Goal: Task Accomplishment & Management: Use online tool/utility

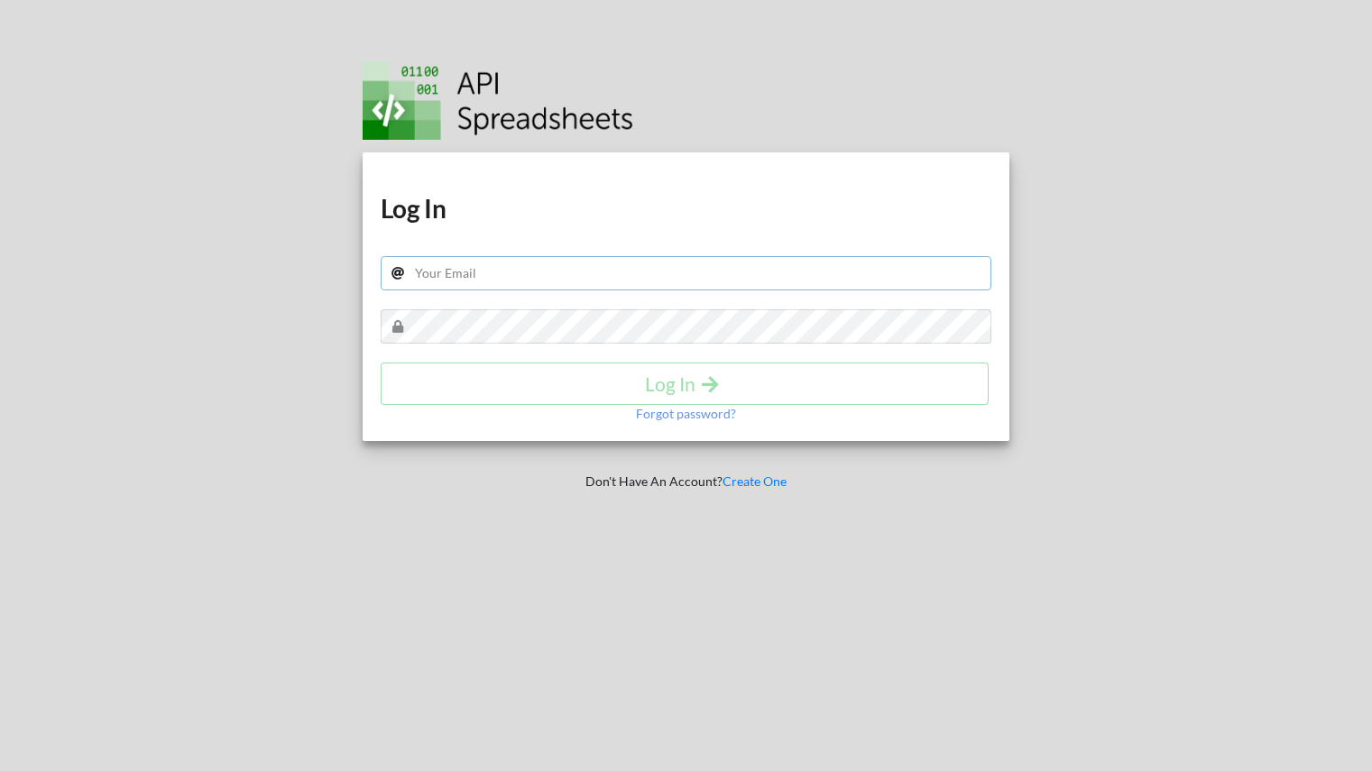
type input "Toby.Frost.2023@live.rhul.ac.uk"
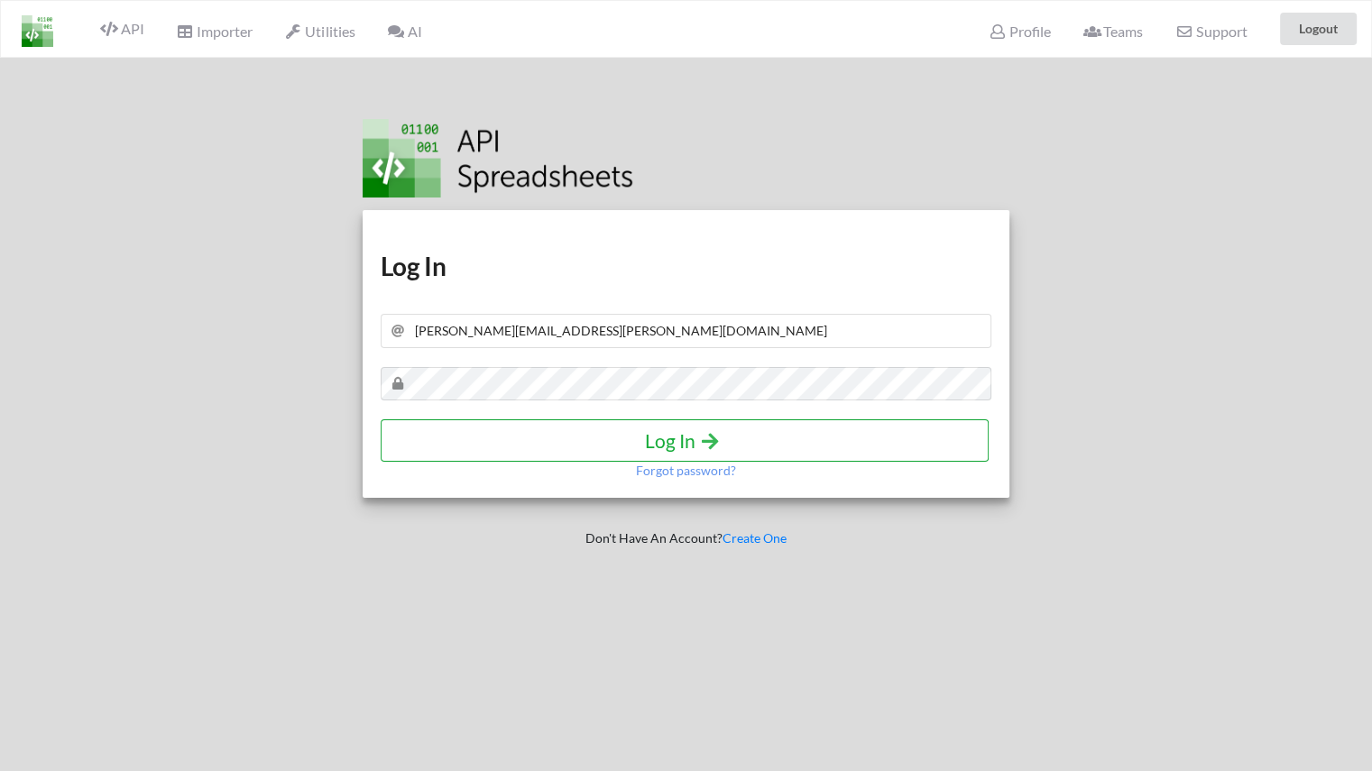
click at [537, 440] on h4 "Log In" at bounding box center [685, 440] width 570 height 23
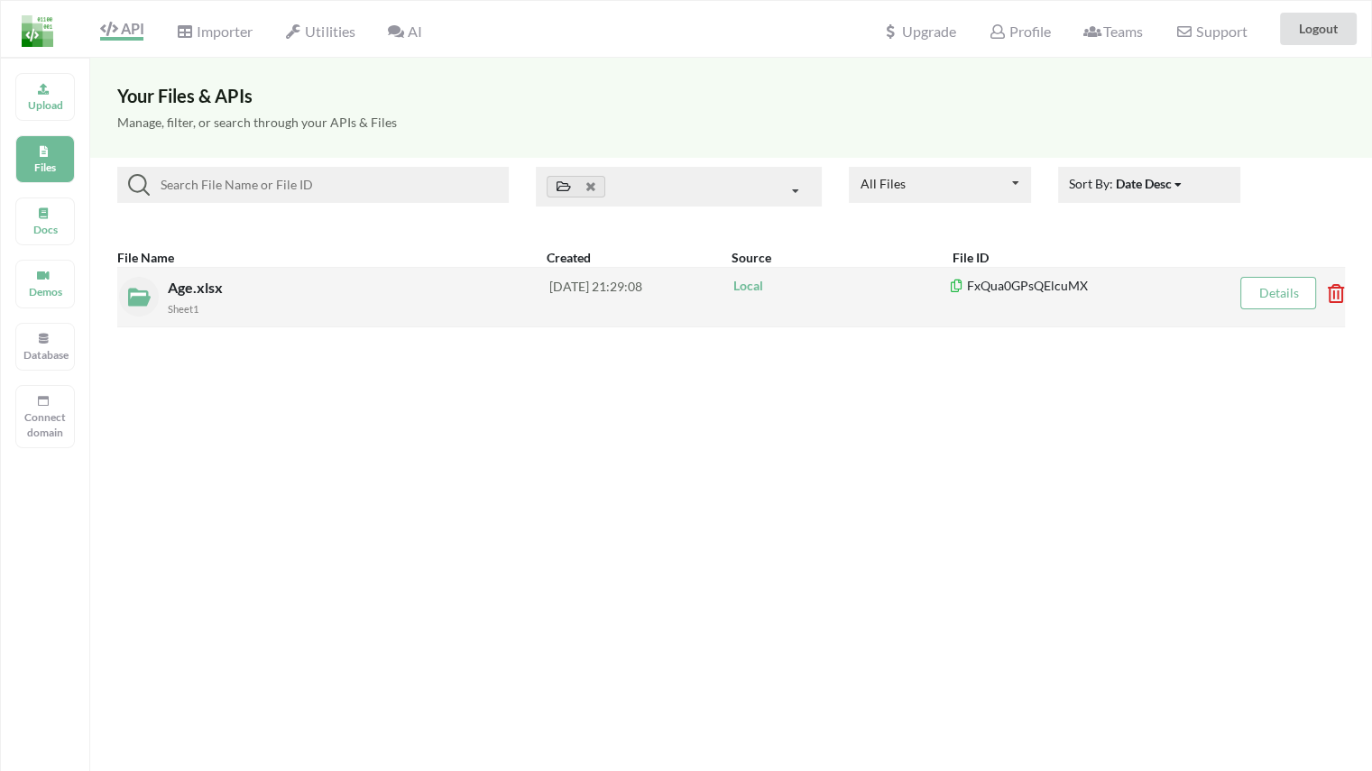
click at [292, 302] on div "Sheet1" at bounding box center [358, 307] width 381 height 19
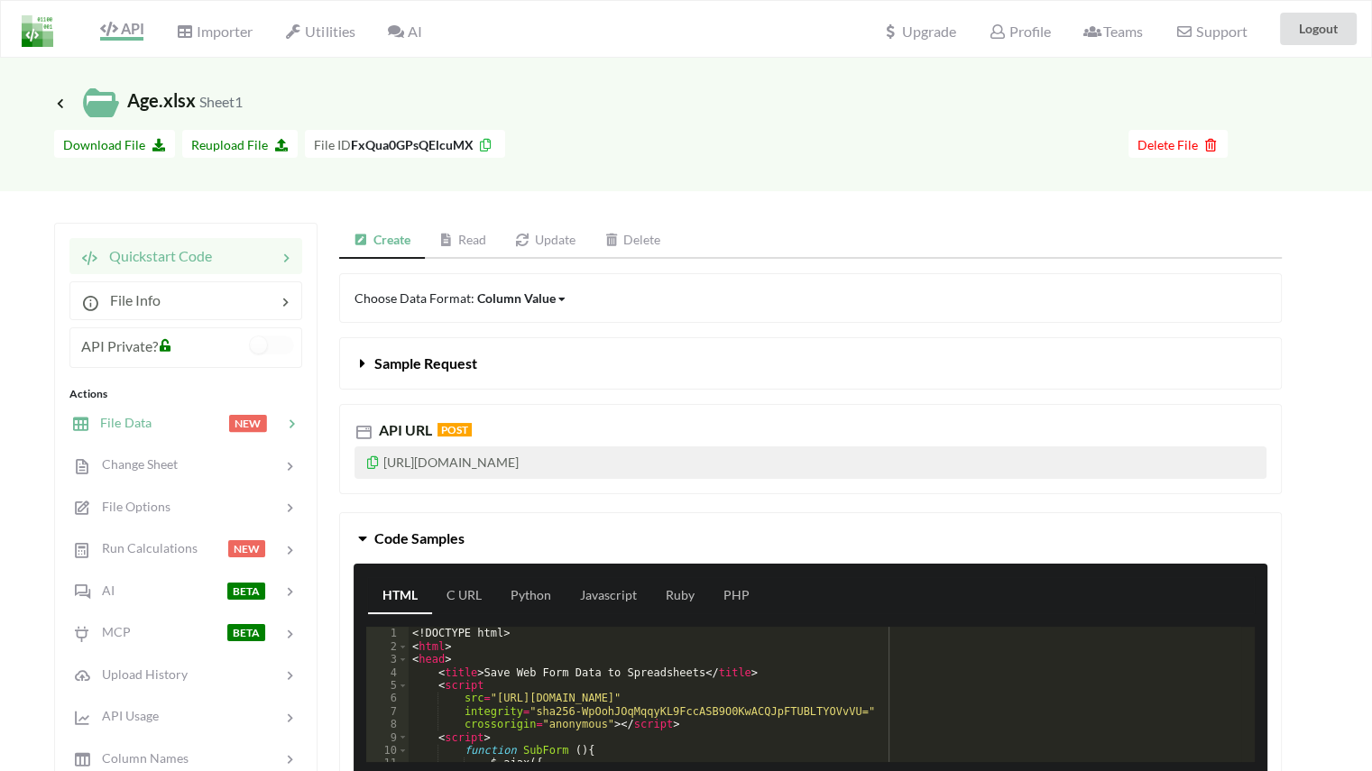
click at [168, 419] on div at bounding box center [190, 423] width 77 height 21
click at [157, 432] on div at bounding box center [190, 423] width 77 height 21
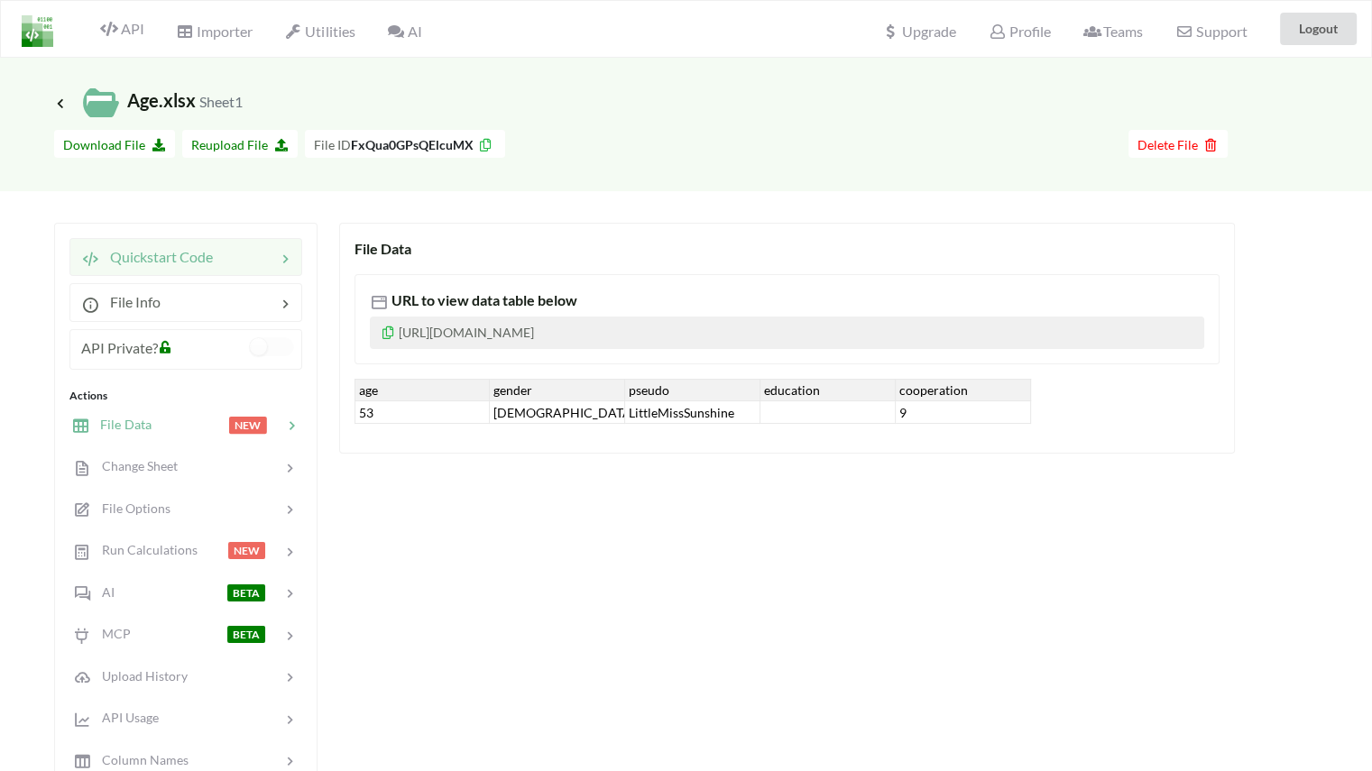
click at [220, 262] on div at bounding box center [244, 257] width 63 height 22
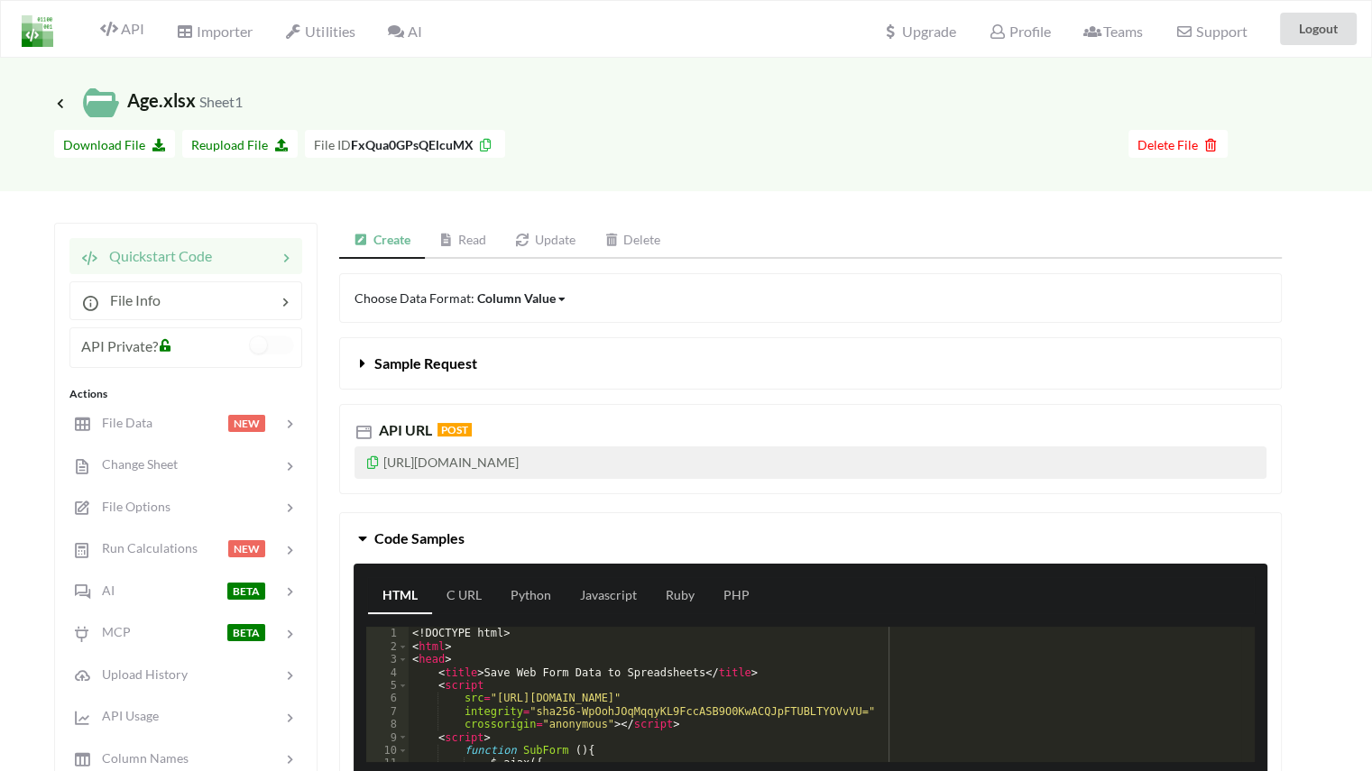
click at [620, 241] on icon at bounding box center [611, 240] width 15 height 13
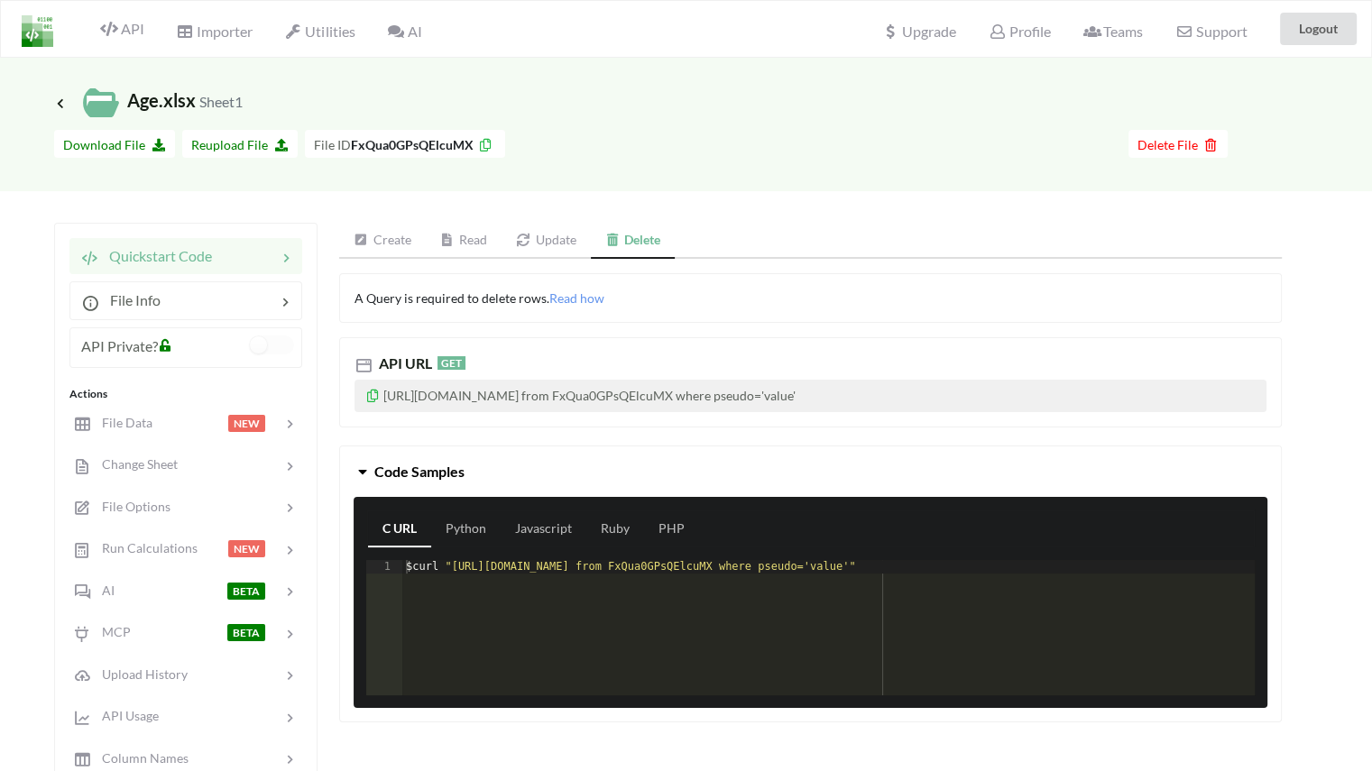
click at [387, 234] on link "Create" at bounding box center [382, 241] width 87 height 36
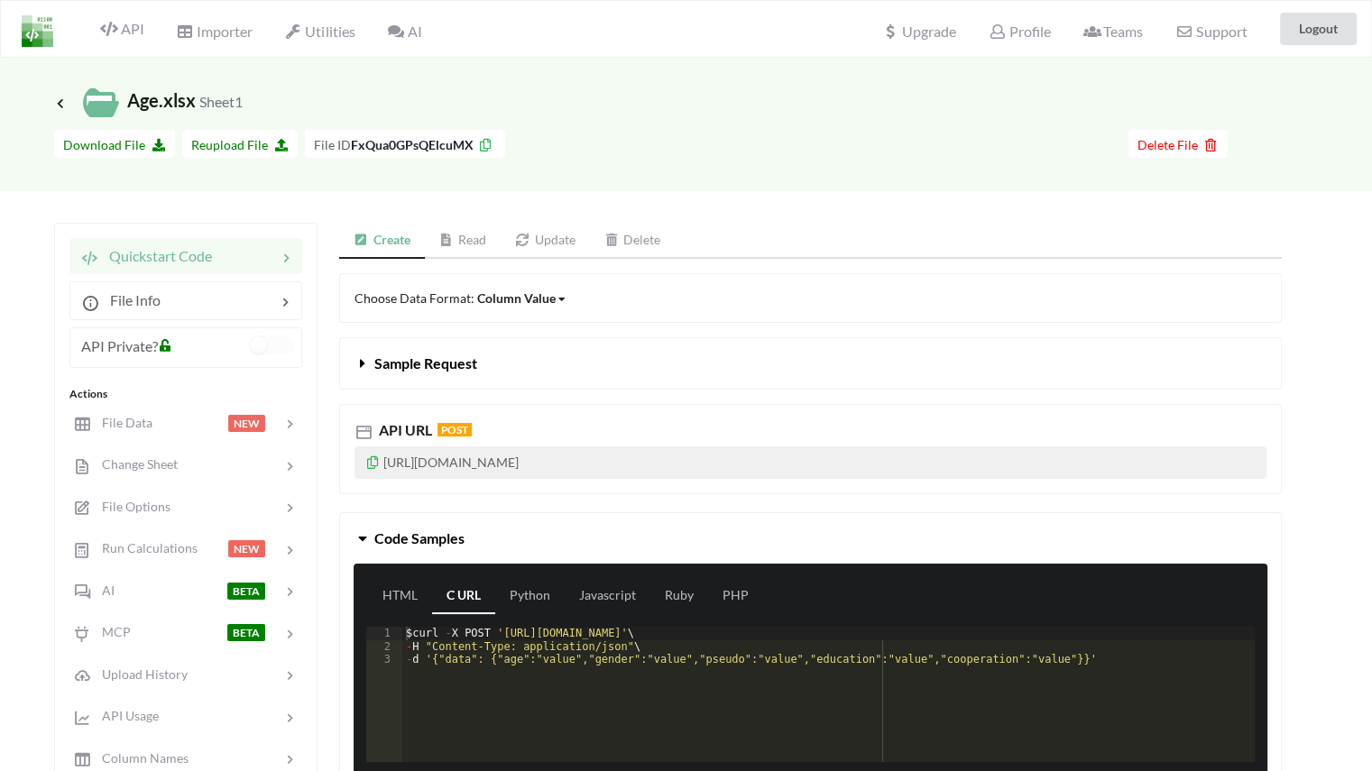
click at [559, 233] on link "Update" at bounding box center [545, 241] width 89 height 36
click at [428, 227] on link "Read" at bounding box center [464, 241] width 77 height 36
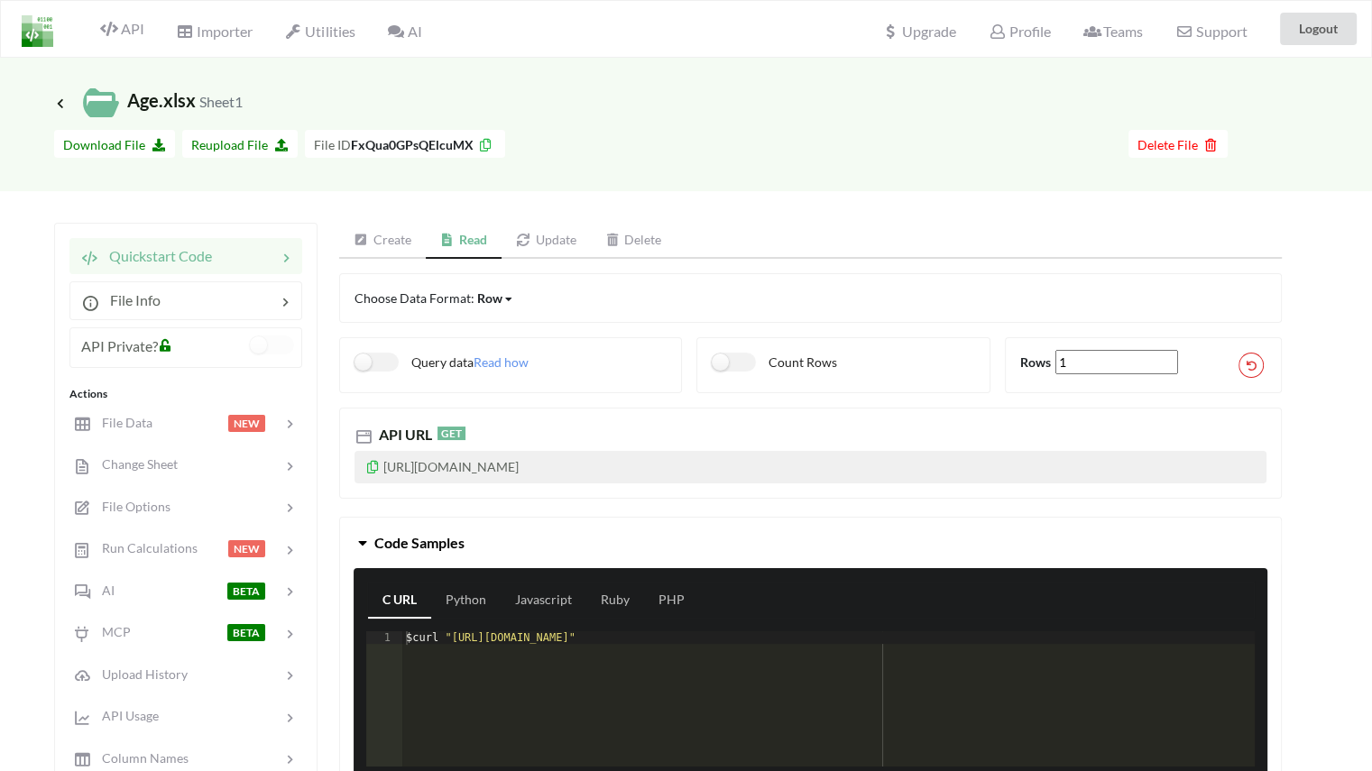
click at [380, 243] on link "Create" at bounding box center [382, 241] width 87 height 36
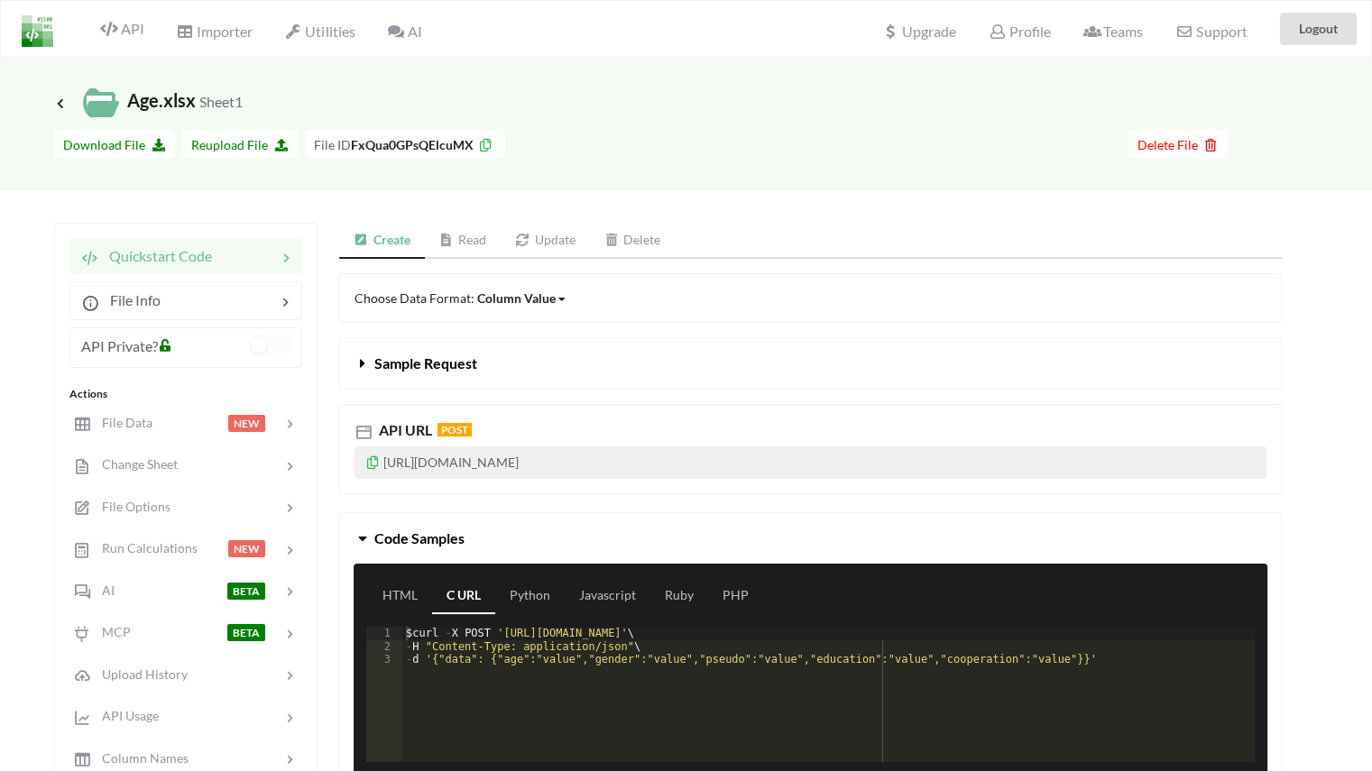
click at [372, 464] on icon at bounding box center [372, 460] width 15 height 13
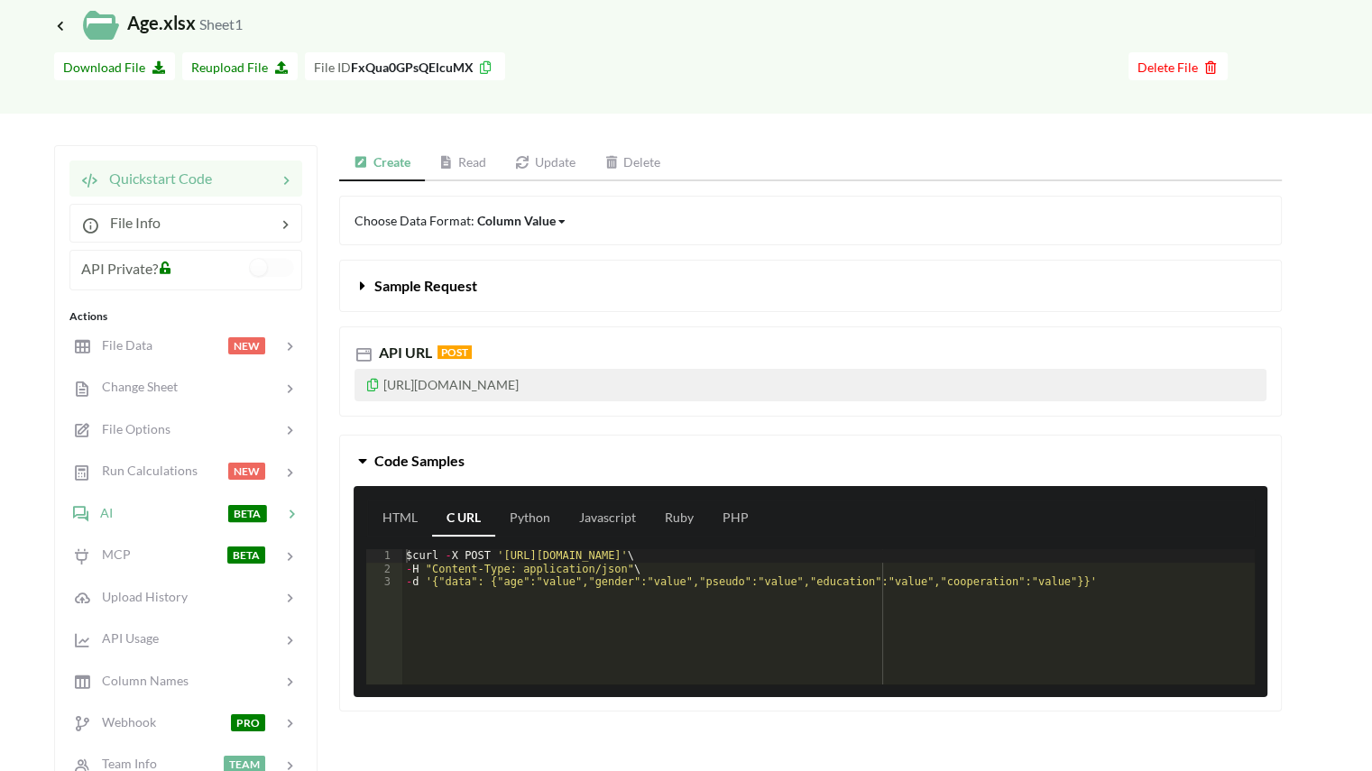
scroll to position [83, 0]
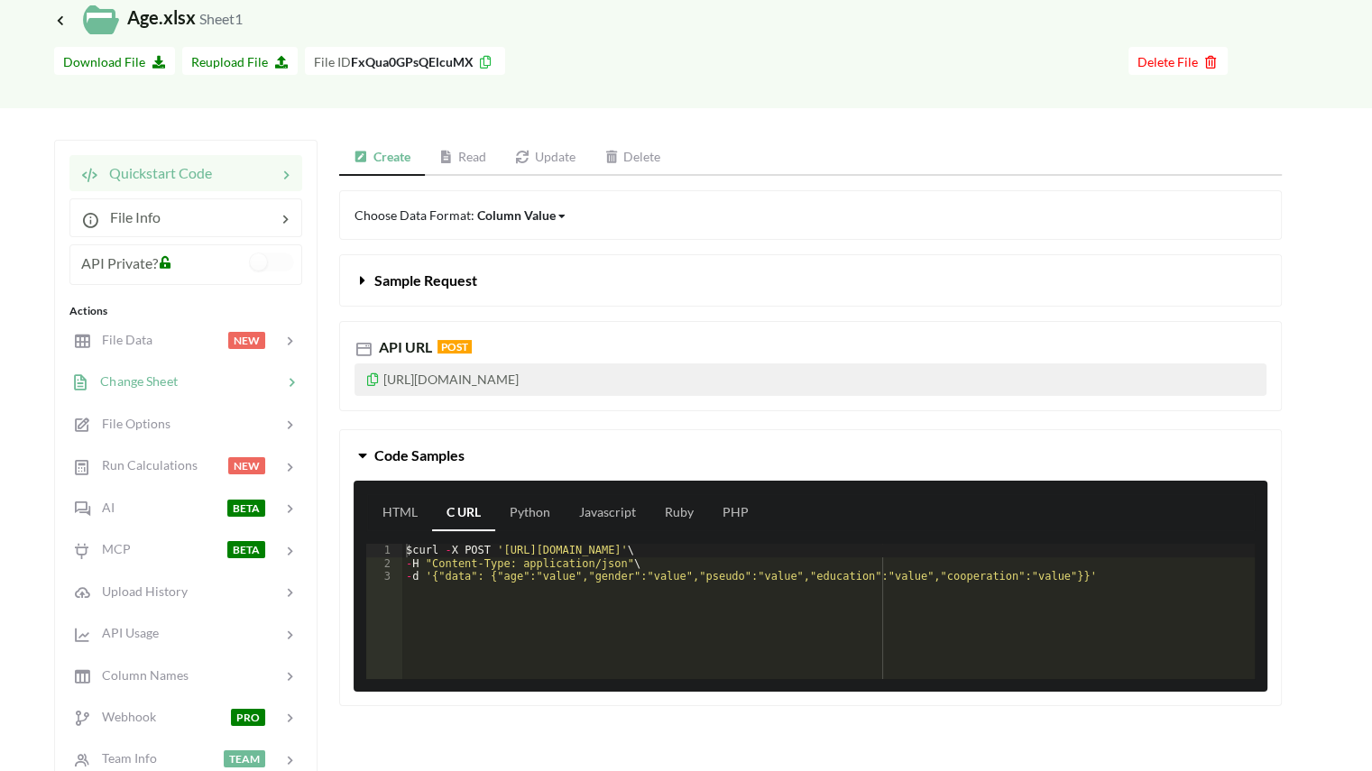
click at [215, 385] on div at bounding box center [230, 382] width 105 height 21
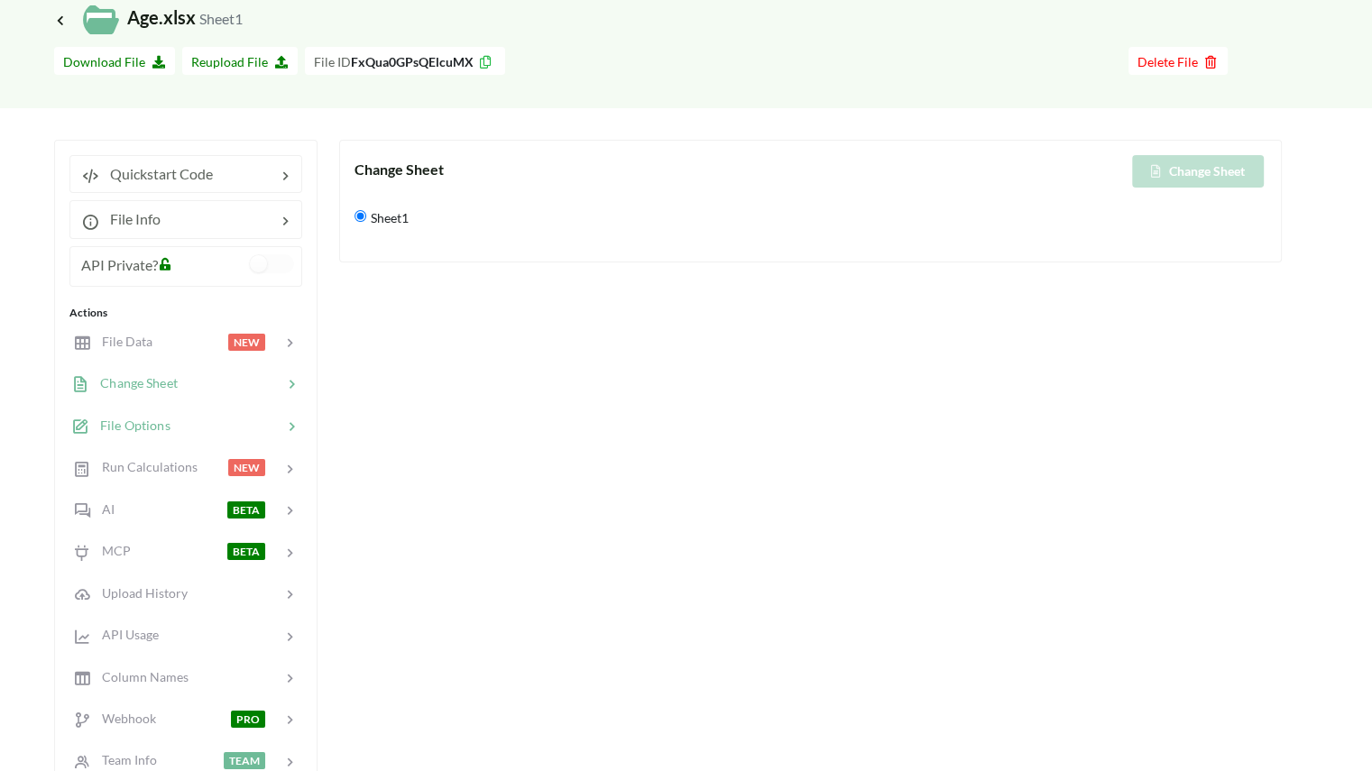
click at [224, 439] on div "File Options" at bounding box center [185, 425] width 237 height 42
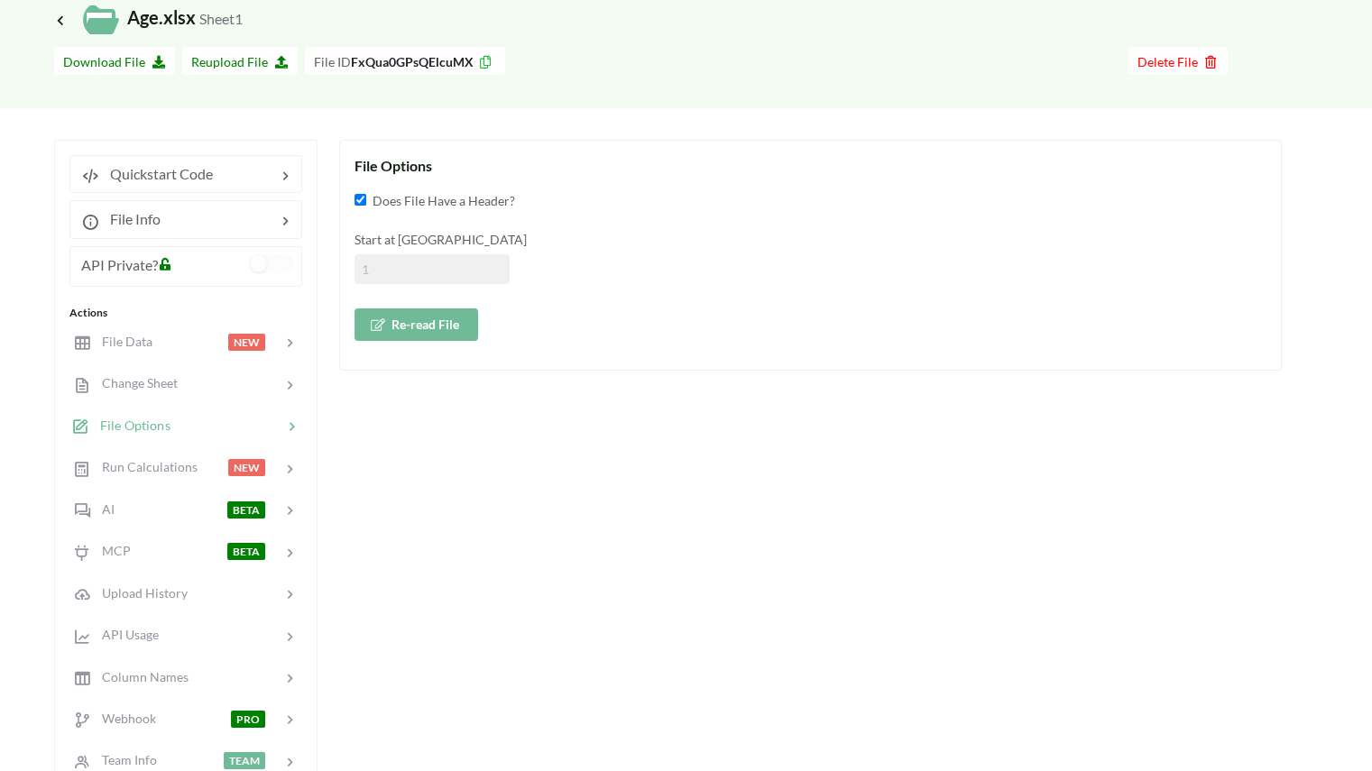
click at [142, 428] on span "File Options" at bounding box center [129, 425] width 81 height 15
click at [417, 306] on div "Re-read File" at bounding box center [810, 319] width 912 height 43
click at [411, 329] on button "Re-read File" at bounding box center [416, 324] width 124 height 32
click at [170, 335] on div at bounding box center [190, 342] width 77 height 21
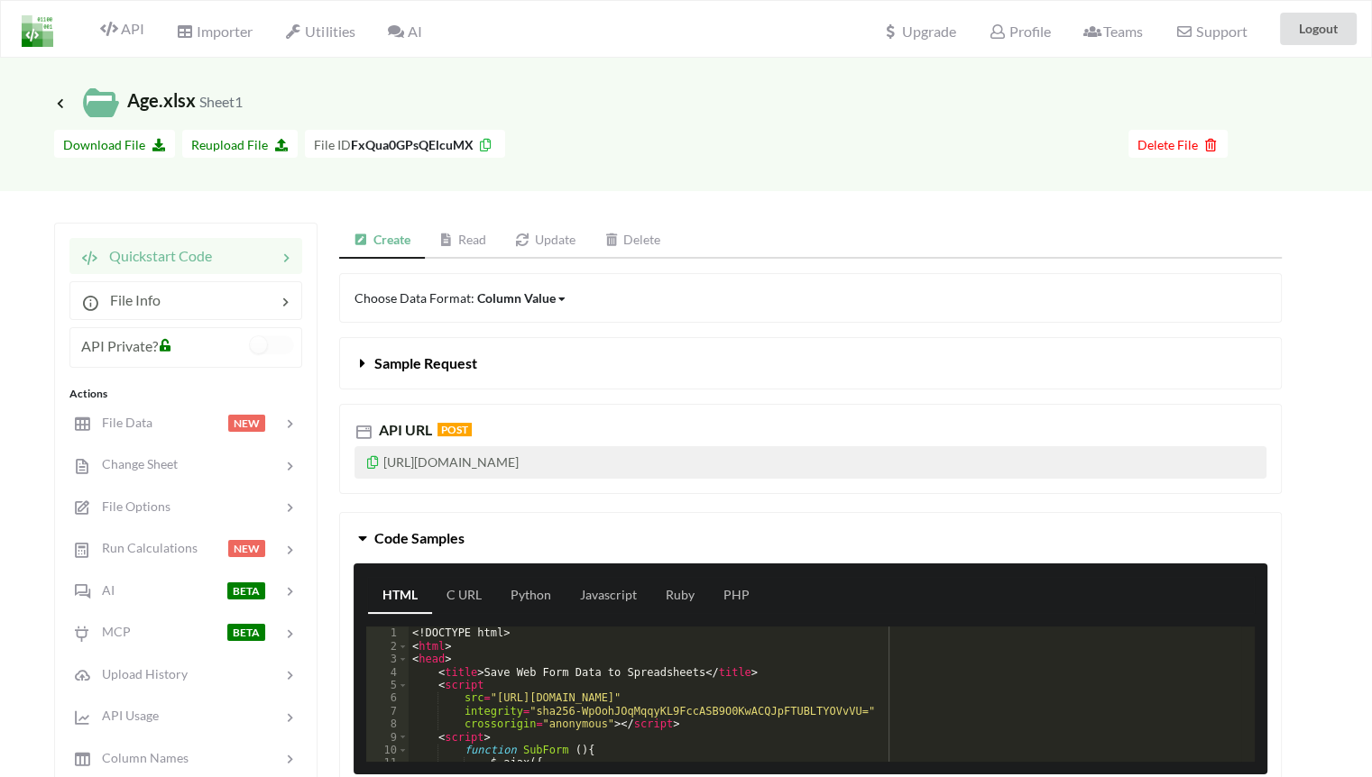
click at [223, 434] on div "File Data NEW" at bounding box center [185, 422] width 233 height 41
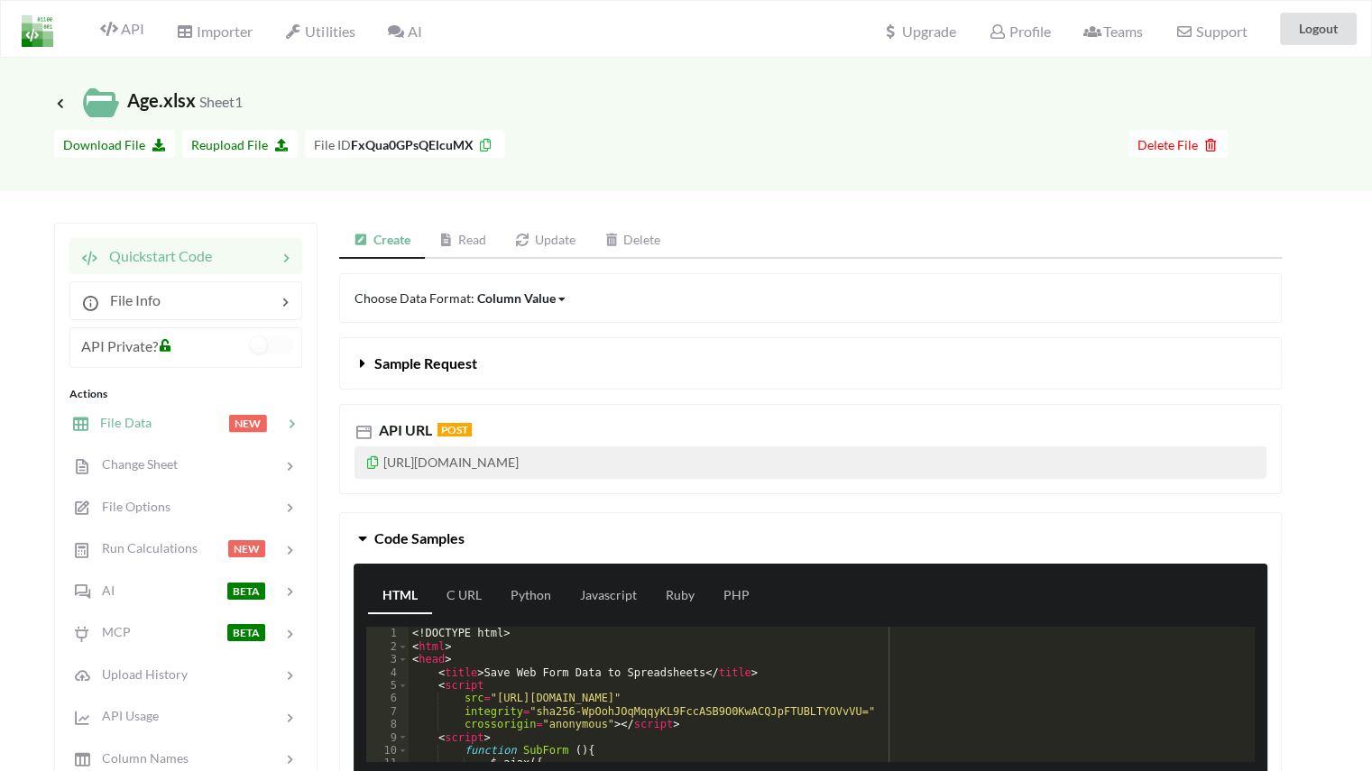
click at [144, 425] on span "File Data" at bounding box center [120, 422] width 62 height 15
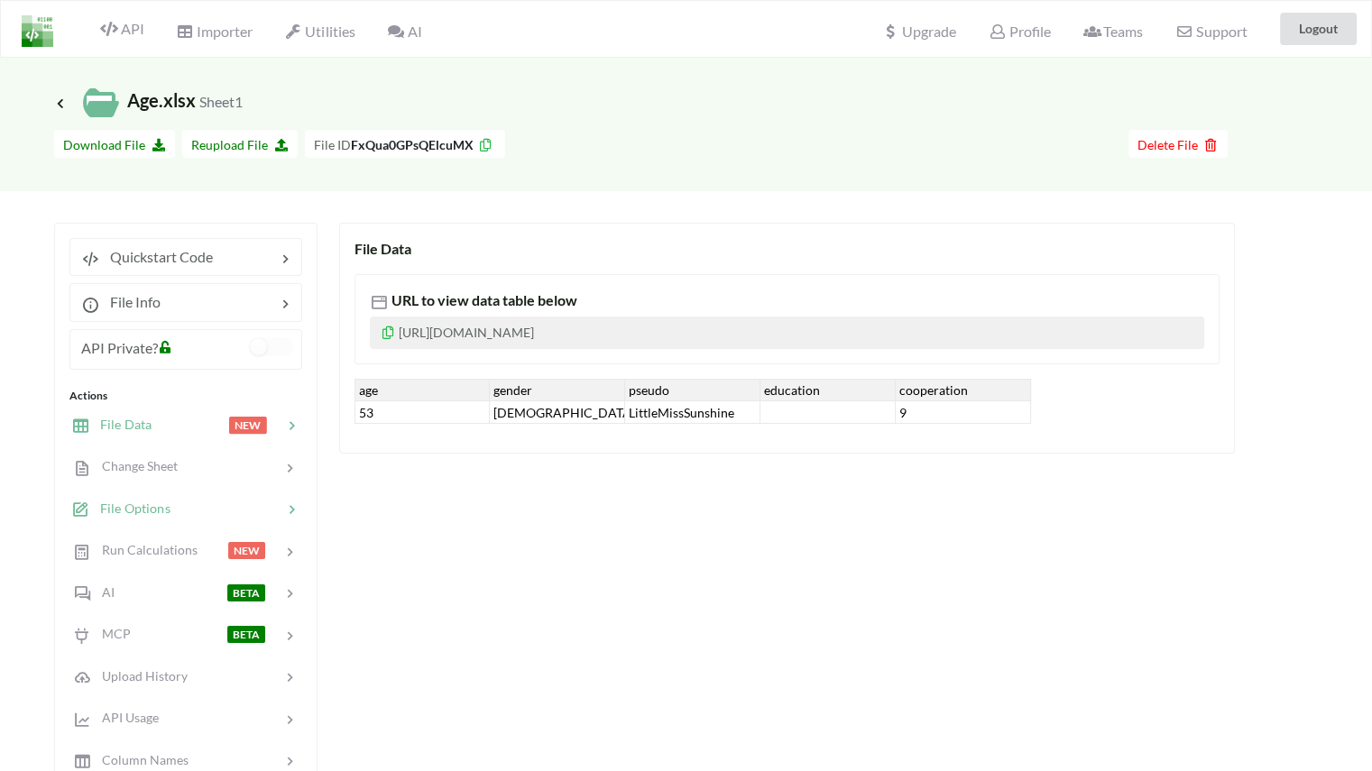
click at [183, 511] on div at bounding box center [226, 509] width 112 height 21
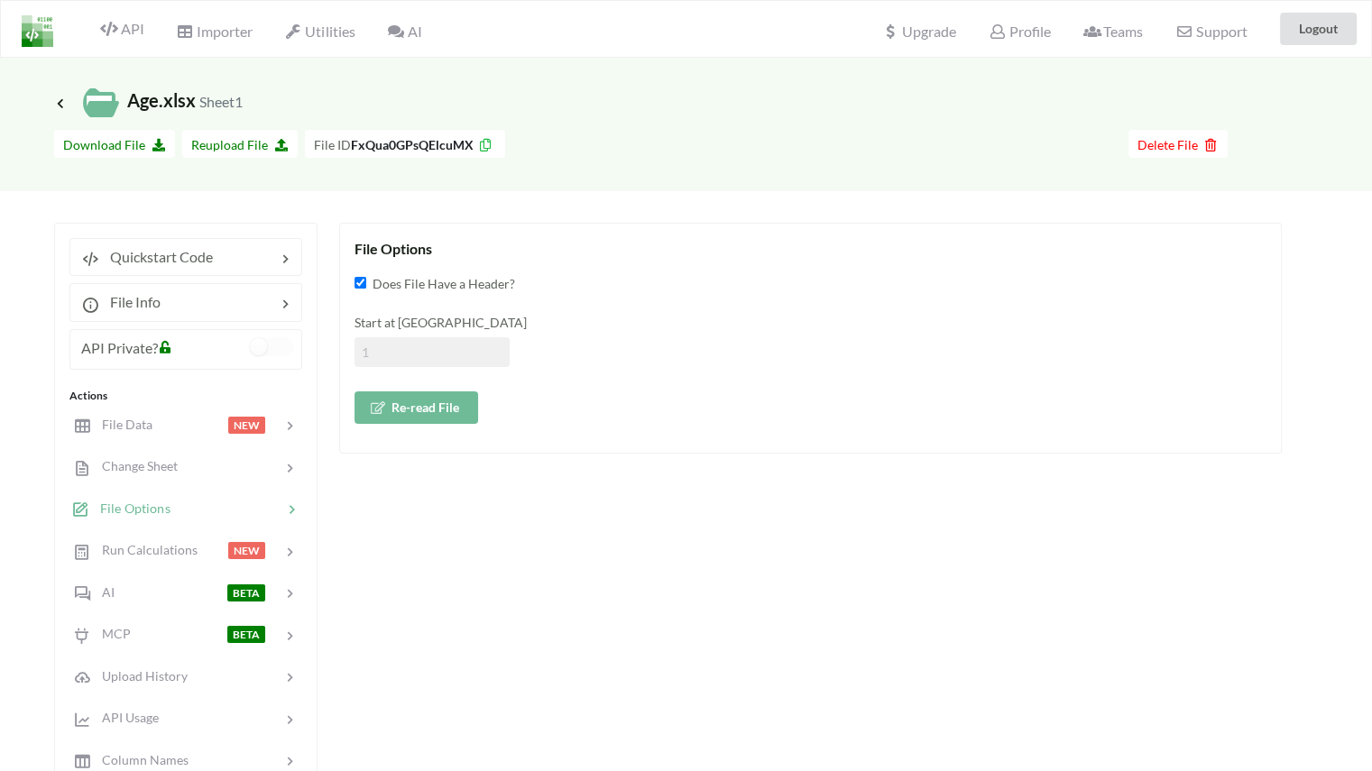
click at [402, 414] on button "Re-read File" at bounding box center [416, 407] width 124 height 32
click at [170, 436] on div "File Data NEW" at bounding box center [185, 424] width 237 height 42
